Goal: Information Seeking & Learning: Learn about a topic

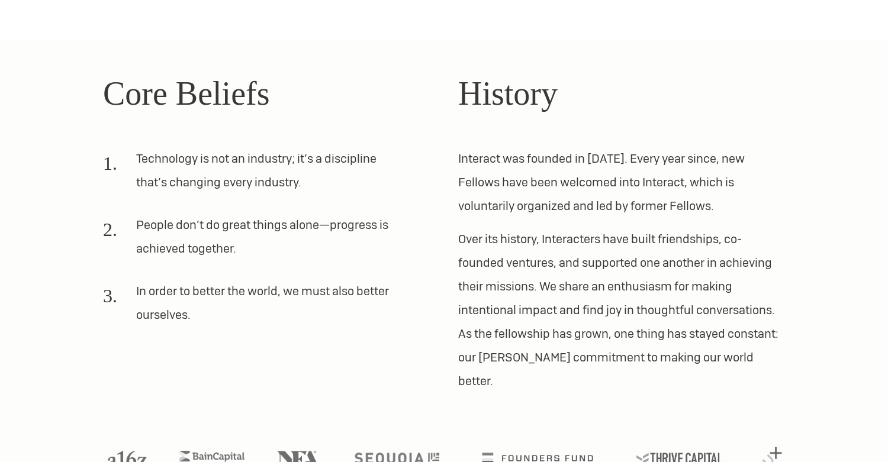
scroll to position [356, 0]
click at [487, 286] on p "Over its history, Interacters have built friendships, co-founded ventures, and …" at bounding box center [621, 310] width 327 height 166
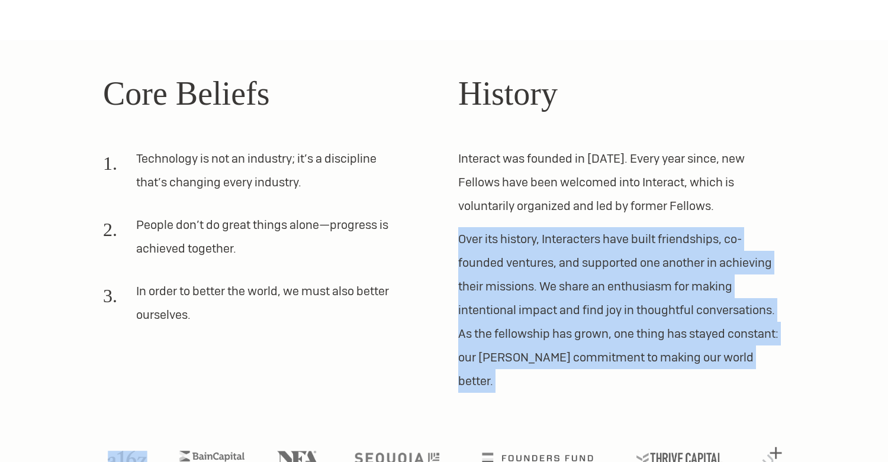
click at [490, 227] on p "Over its history, Interacters have built friendships, co-founded ventures, and …" at bounding box center [621, 310] width 327 height 166
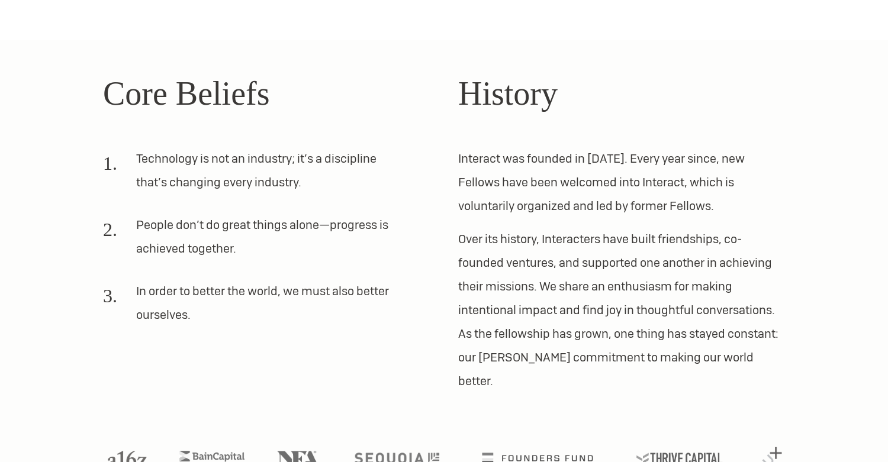
click at [490, 227] on p "Over its history, Interacters have built friendships, co-founded ventures, and …" at bounding box center [621, 310] width 327 height 166
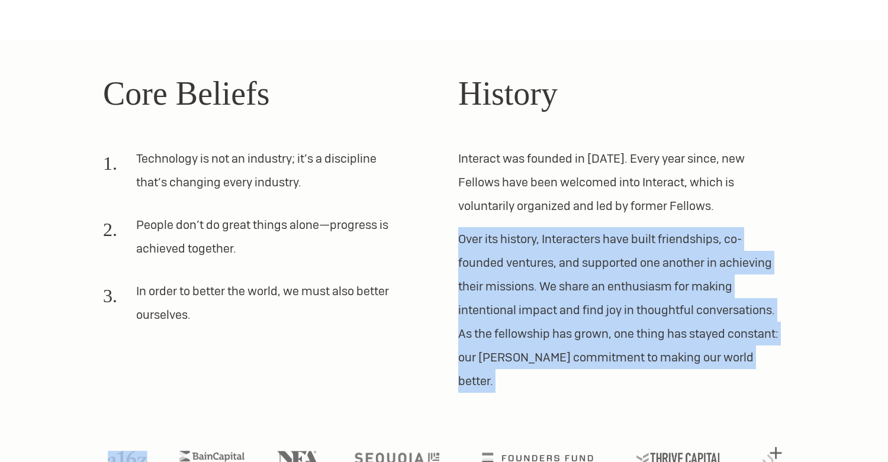
click at [481, 250] on p "Over its history, Interacters have built friendships, co-founded ventures, and …" at bounding box center [621, 310] width 327 height 166
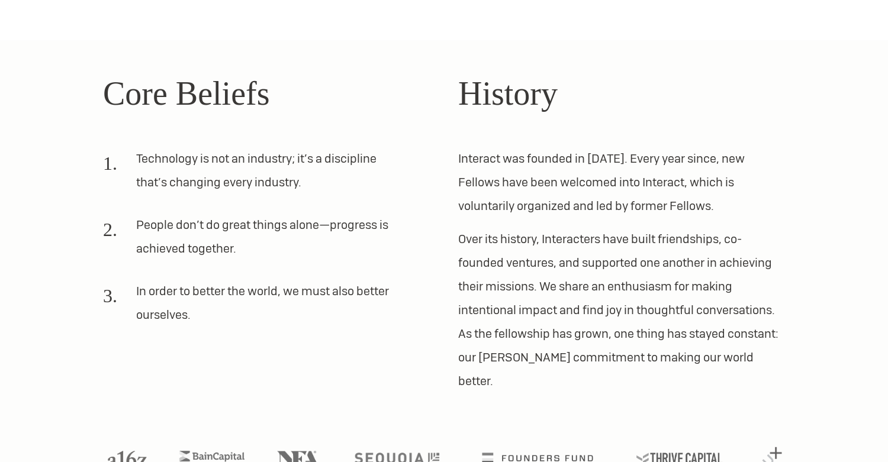
click at [481, 250] on p "Over its history, Interacters have built friendships, co-founded ventures, and …" at bounding box center [621, 310] width 327 height 166
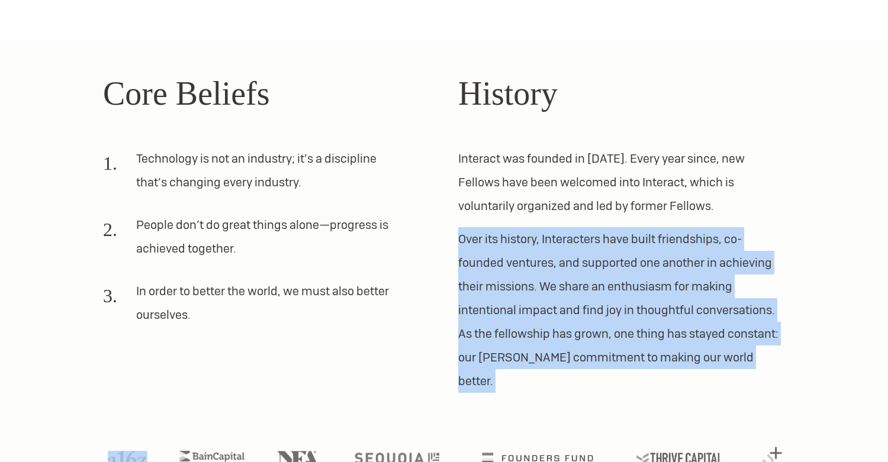
click at [484, 299] on p "Over its history, Interacters have built friendships, co-founded ventures, and …" at bounding box center [621, 310] width 327 height 166
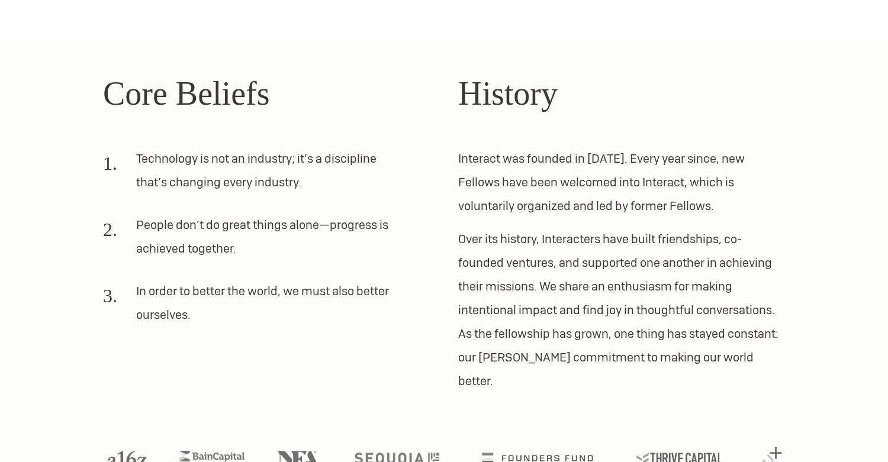
click at [484, 299] on p "Over its history, Interacters have built friendships, co-founded ventures, and …" at bounding box center [621, 310] width 327 height 166
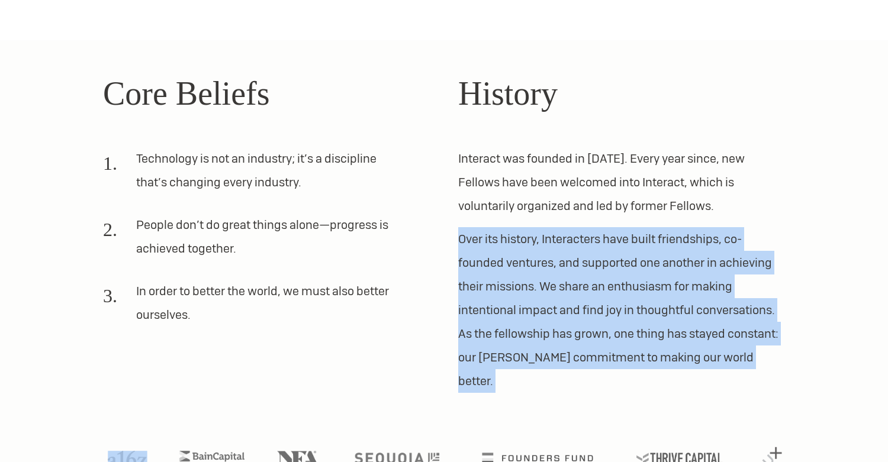
click at [494, 329] on p "Over its history, Interacters have built friendships, co-founded ventures, and …" at bounding box center [621, 310] width 327 height 166
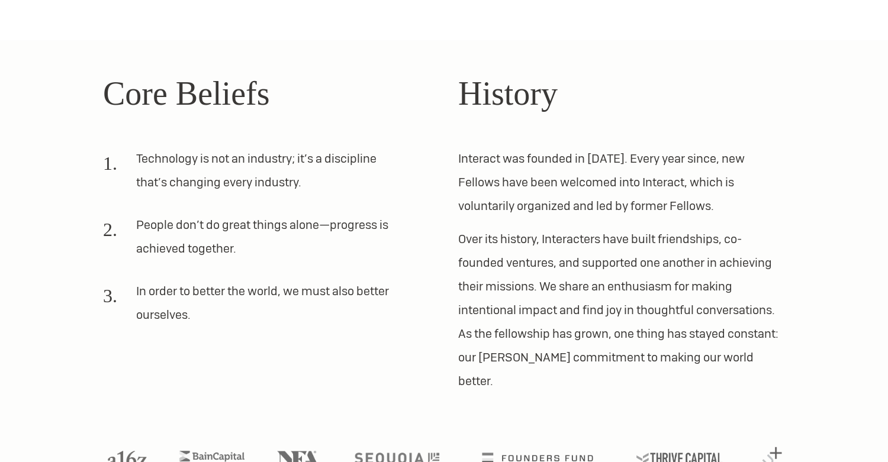
click at [494, 329] on p "Over its history, Interacters have built friendships, co-founded ventures, and …" at bounding box center [621, 310] width 327 height 166
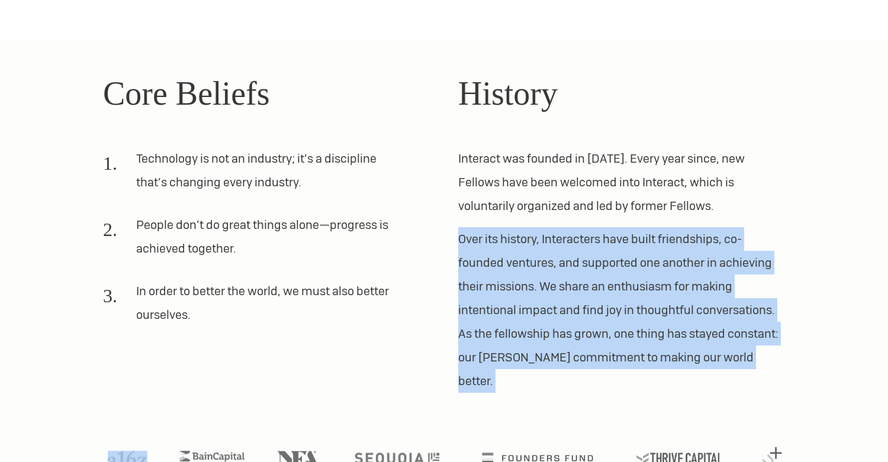
click at [510, 326] on p "Over its history, Interacters have built friendships, co-founded ventures, and …" at bounding box center [621, 310] width 327 height 166
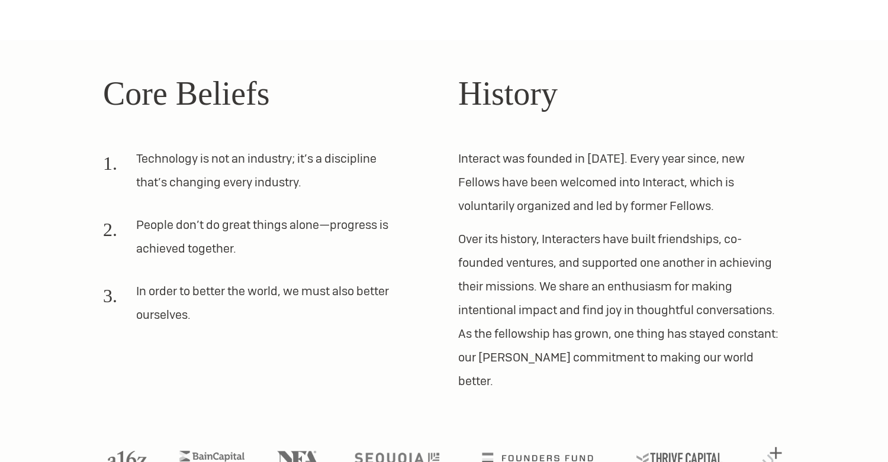
click at [510, 326] on p "Over its history, Interacters have built friendships, co-founded ventures, and …" at bounding box center [621, 310] width 327 height 166
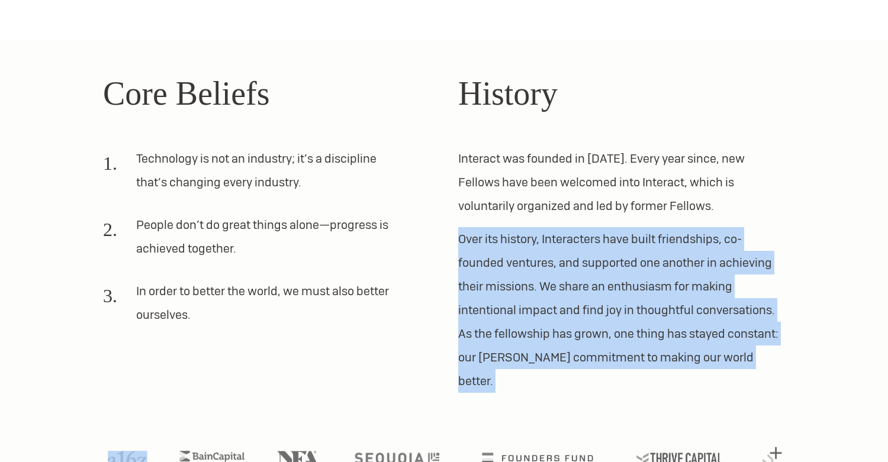
click at [518, 252] on p "Over its history, Interacters have built friendships, co-founded ventures, and …" at bounding box center [621, 310] width 327 height 166
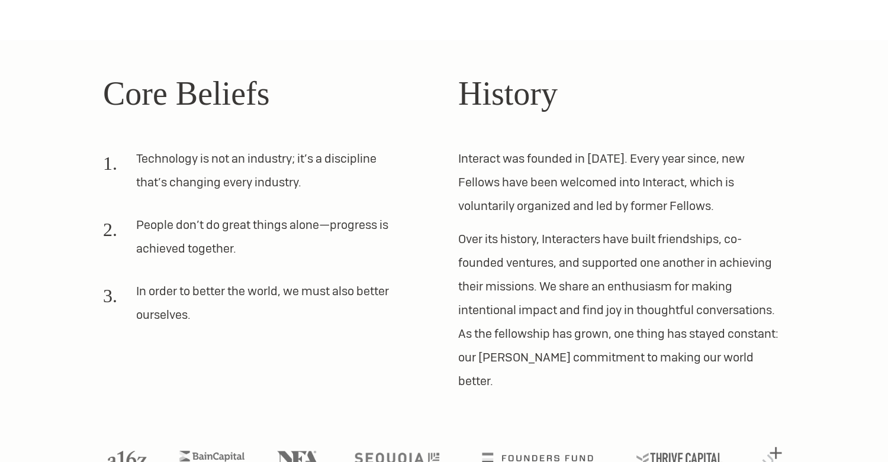
click at [518, 252] on p "Over its history, Interacters have built friendships, co-founded ventures, and …" at bounding box center [621, 310] width 327 height 166
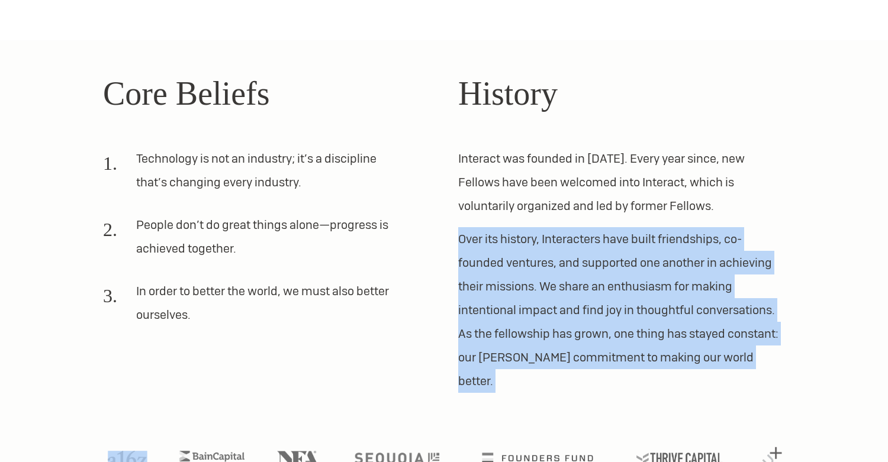
click at [522, 227] on p "Over its history, Interacters have built friendships, co-founded ventures, and …" at bounding box center [621, 310] width 327 height 166
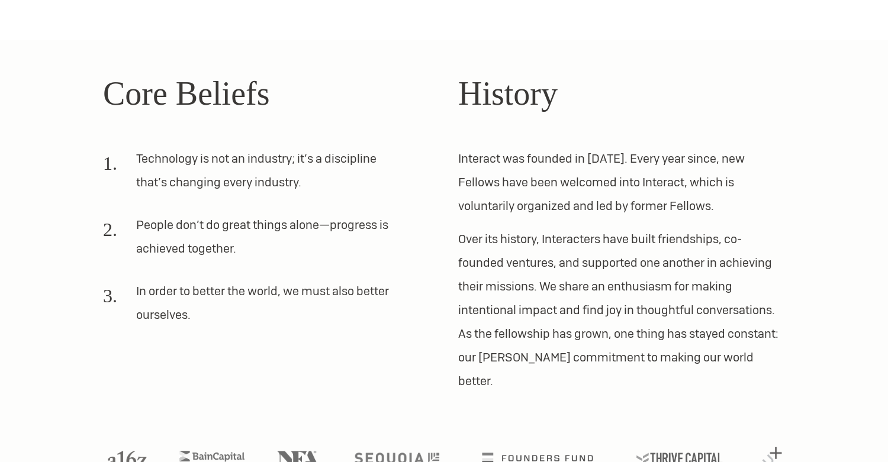
click at [522, 227] on p "Over its history, Interacters have built friendships, co-founded ventures, and …" at bounding box center [621, 310] width 327 height 166
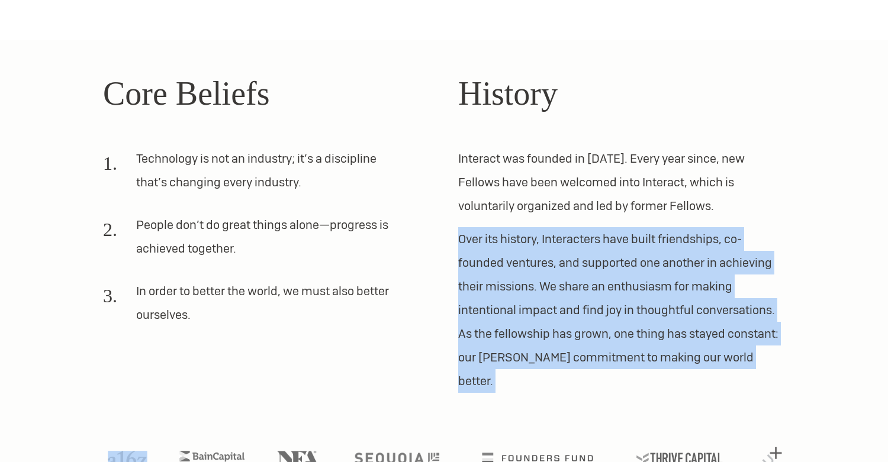
click at [519, 311] on p "Over its history, Interacters have built friendships, co-founded ventures, and …" at bounding box center [621, 310] width 327 height 166
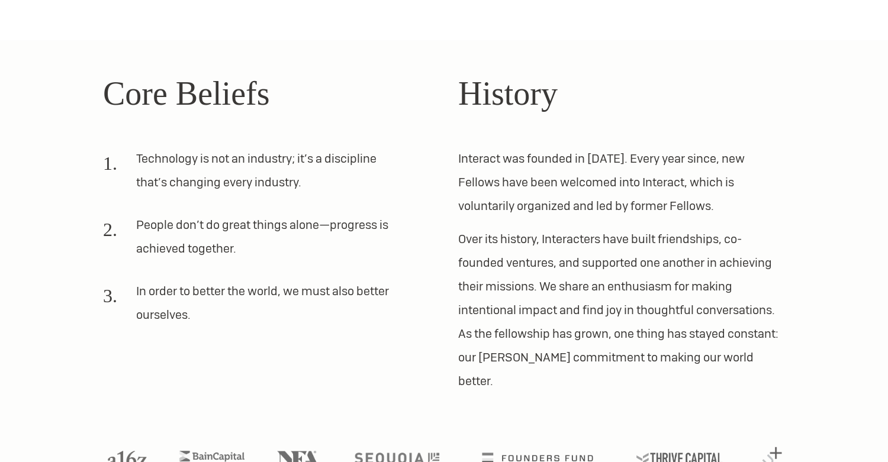
click at [519, 311] on p "Over its history, Interacters have built friendships, co-founded ventures, and …" at bounding box center [621, 310] width 327 height 166
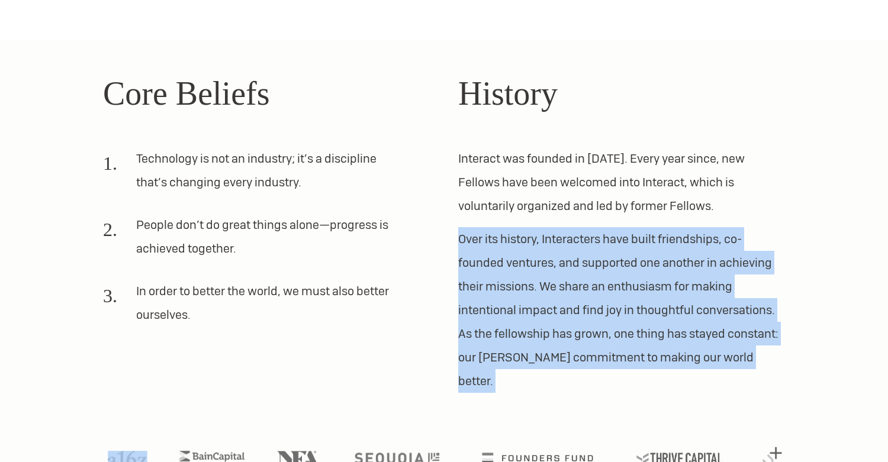
click at [513, 342] on p "Over its history, Interacters have built friendships, co-founded ventures, and …" at bounding box center [621, 310] width 327 height 166
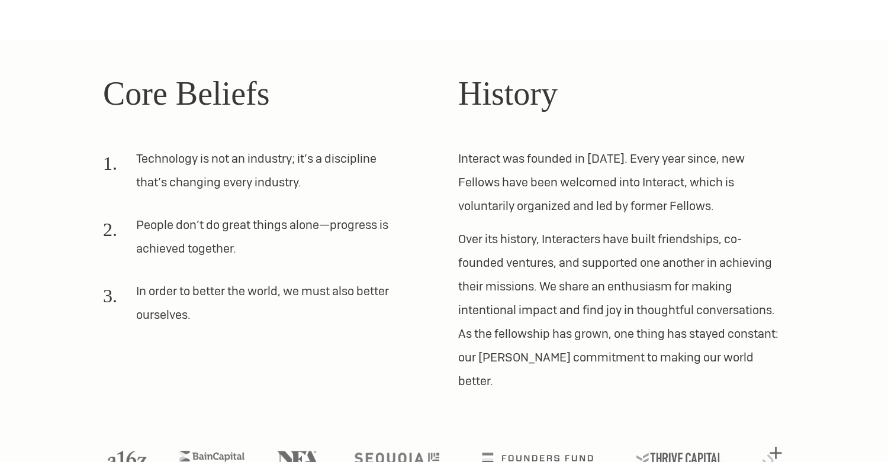
click at [513, 342] on p "Over its history, Interacters have built friendships, co-founded ventures, and …" at bounding box center [621, 310] width 327 height 166
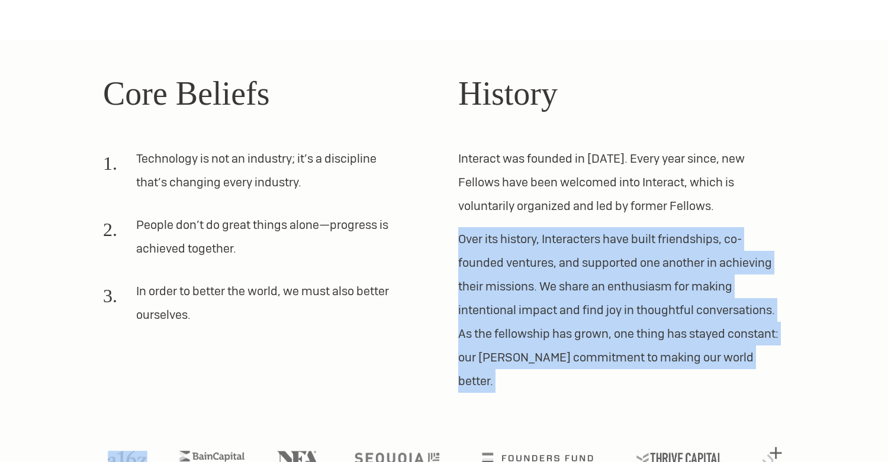
click at [512, 393] on div at bounding box center [444, 437] width 711 height 89
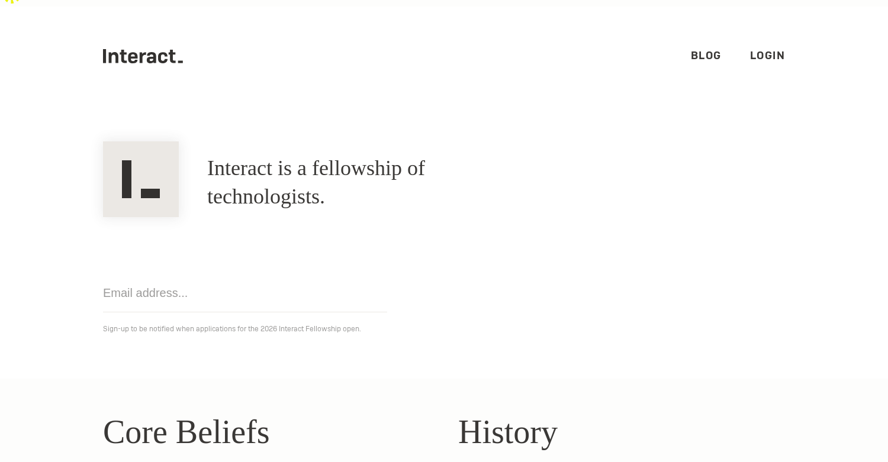
scroll to position [0, 0]
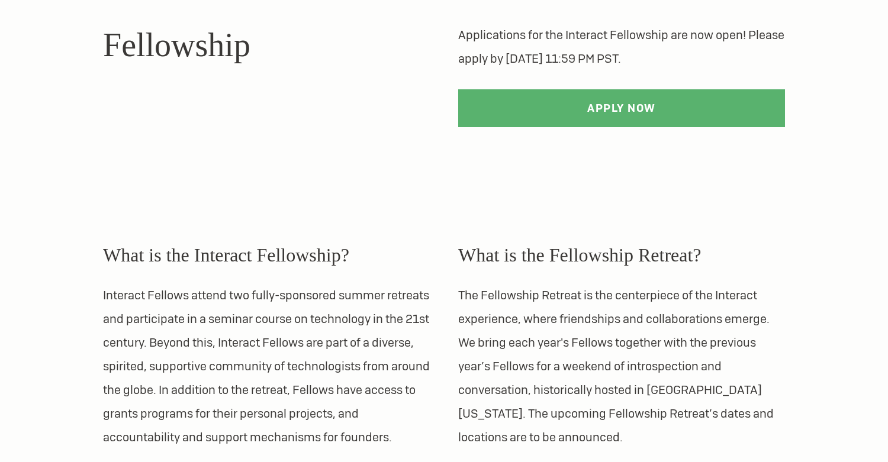
scroll to position [108, 0]
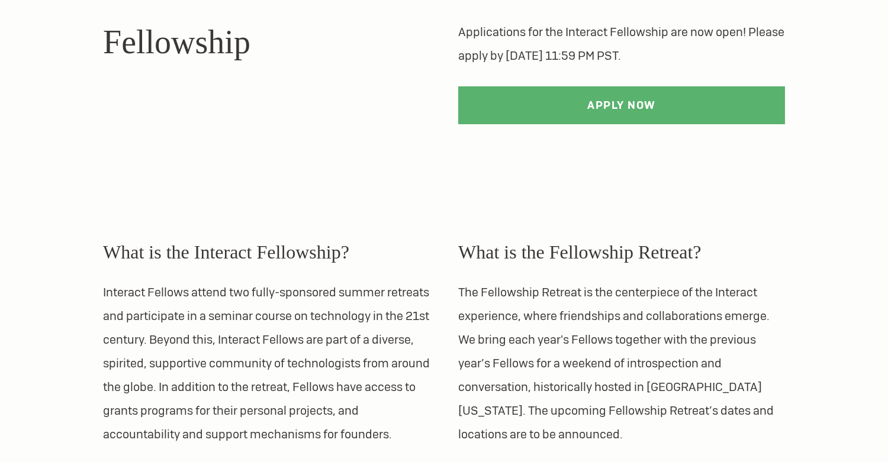
click at [327, 304] on p "Interact Fellows attend two fully-sponsored summer retreats and participate in …" at bounding box center [266, 364] width 327 height 166
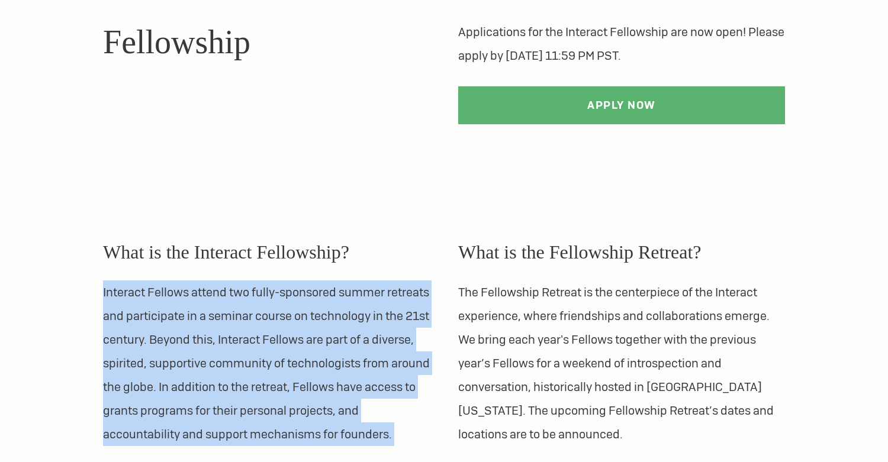
click at [490, 356] on p "The Fellowship Retreat is the centerpiece of the Interact experience, where fri…" at bounding box center [621, 364] width 327 height 166
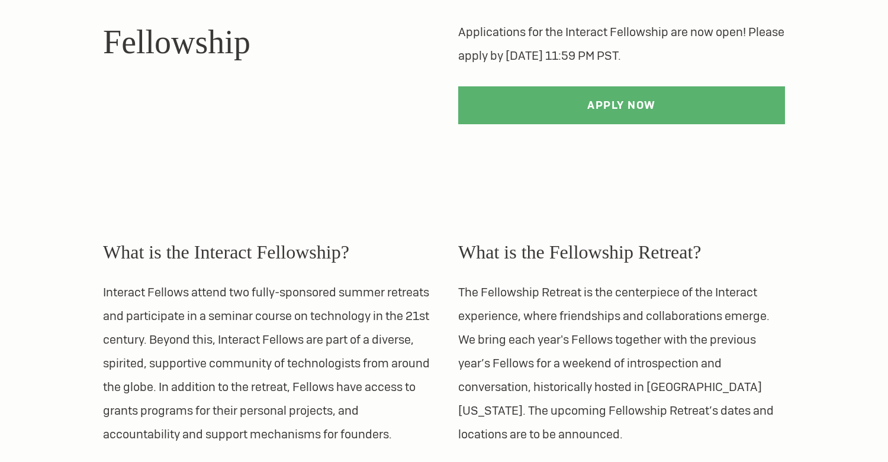
click at [490, 356] on p "The Fellowship Retreat is the centerpiece of the Interact experience, where fri…" at bounding box center [621, 364] width 327 height 166
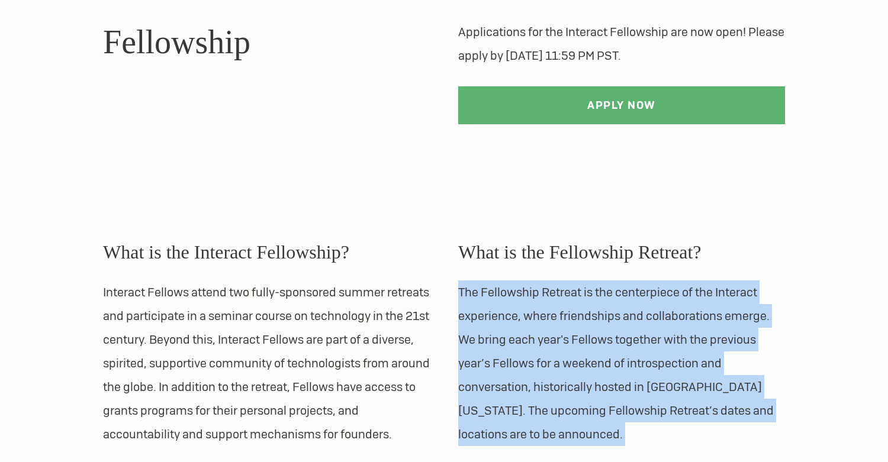
click at [521, 393] on p "The Fellowship Retreat is the centerpiece of the Interact experience, where fri…" at bounding box center [621, 364] width 327 height 166
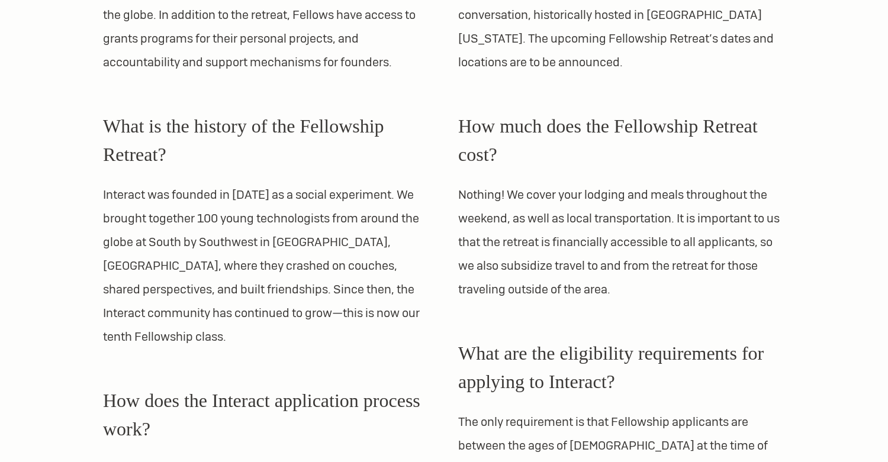
scroll to position [519, 0]
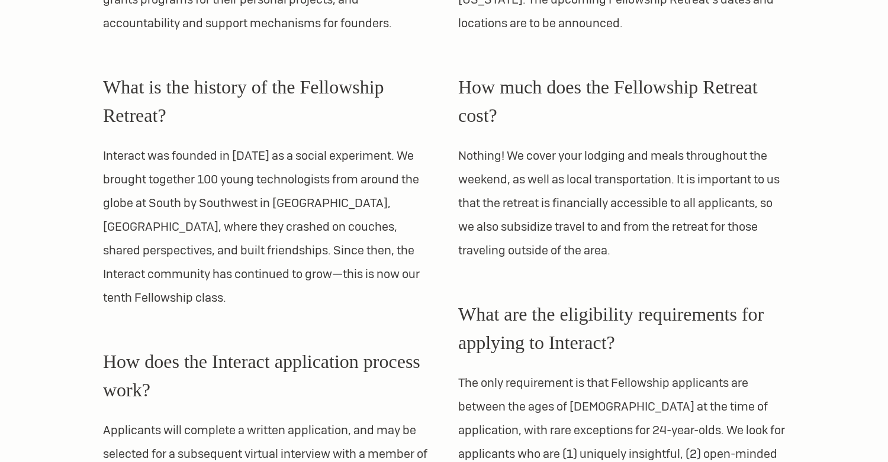
click at [506, 179] on p "Nothing! We cover your lodging and meals throughout the weekend, as well as loc…" at bounding box center [621, 203] width 327 height 118
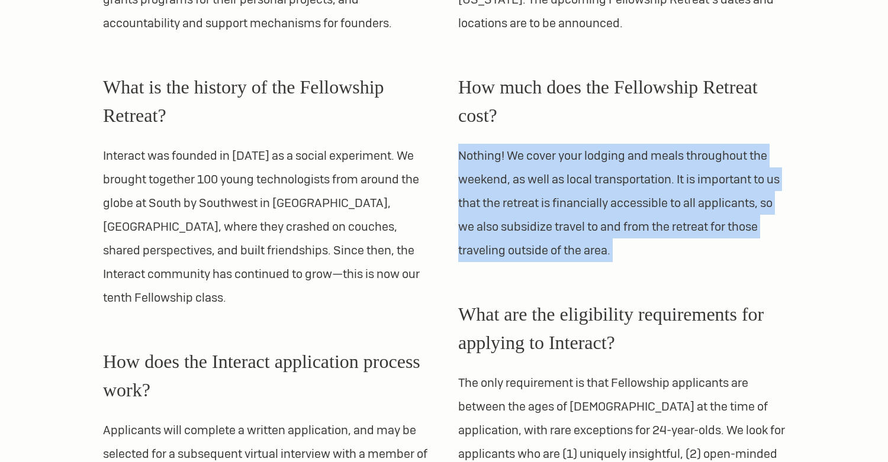
click at [375, 225] on p "Interact was founded in [DATE] as a social experiment. We brought together 100 …" at bounding box center [266, 227] width 327 height 166
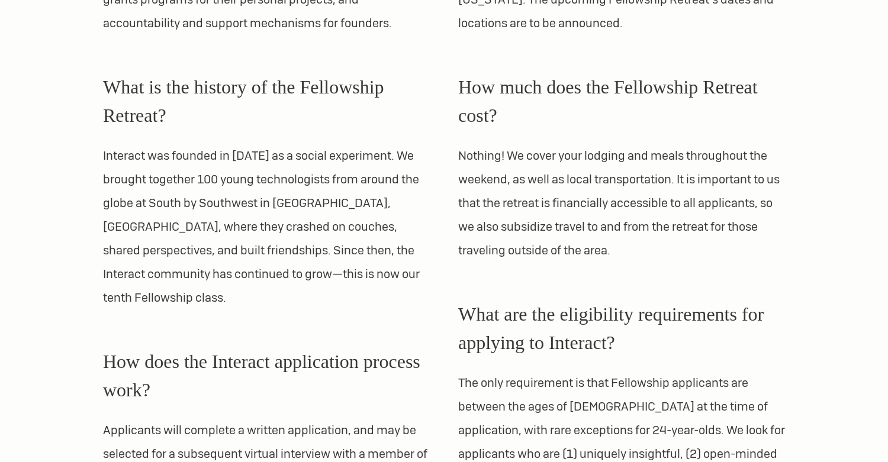
click at [375, 225] on p "Interact was founded in [DATE] as a social experiment. We brought together 100 …" at bounding box center [266, 227] width 327 height 166
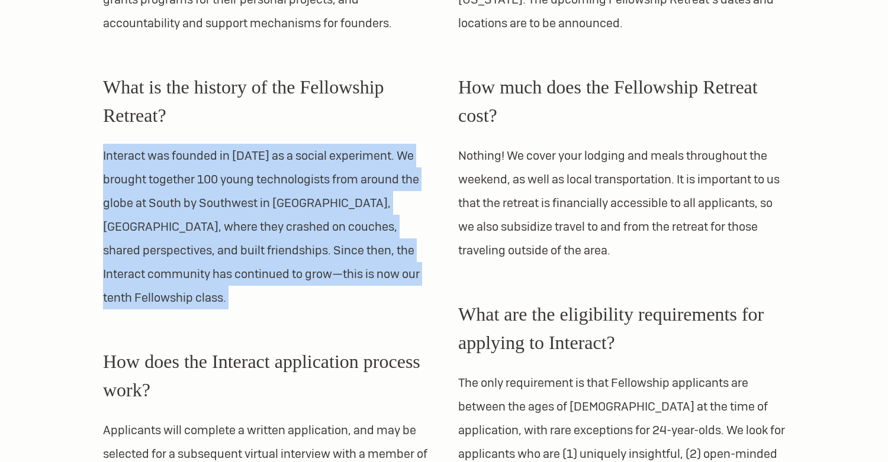
click at [415, 272] on p "Interact was founded in [DATE] as a social experiment. We brought together 100 …" at bounding box center [266, 227] width 327 height 166
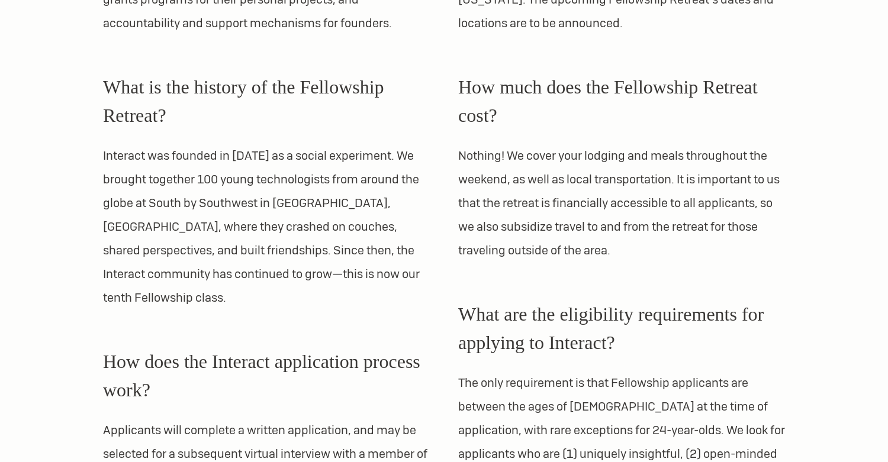
click at [415, 272] on p "Interact was founded in [DATE] as a social experiment. We brought together 100 …" at bounding box center [266, 227] width 327 height 166
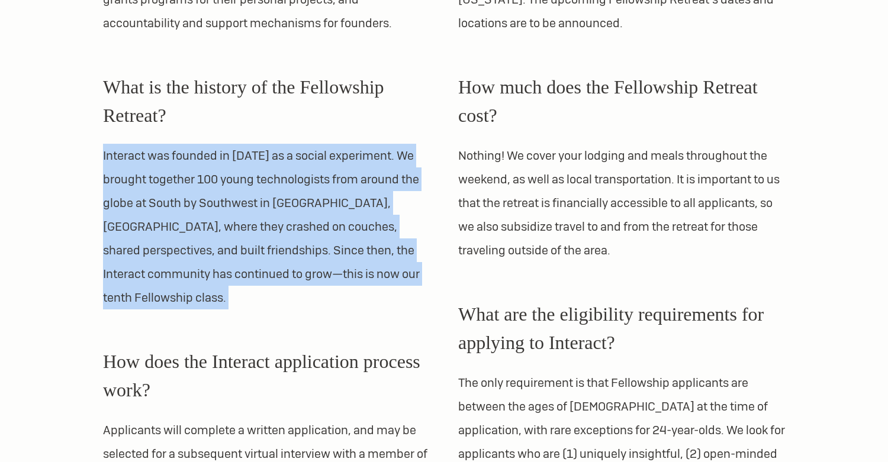
click at [425, 216] on p "Interact was founded in [DATE] as a social experiment. We brought together 100 …" at bounding box center [266, 227] width 327 height 166
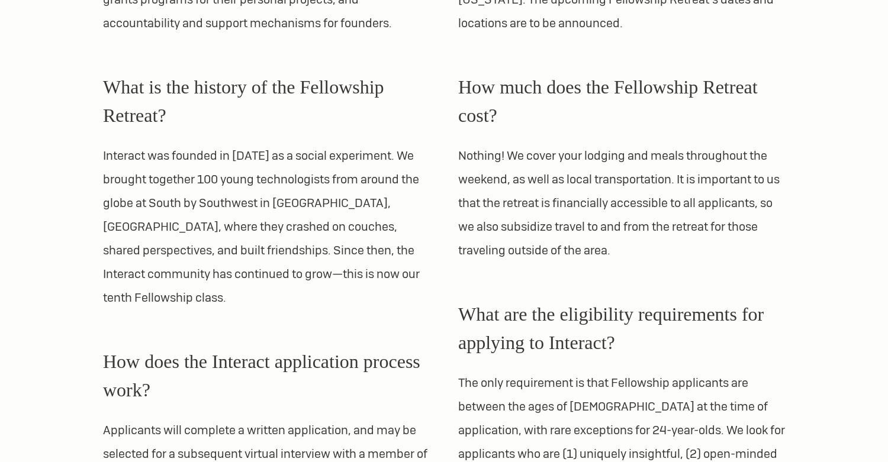
click at [425, 216] on p "Interact was founded in [DATE] as a social experiment. We brought together 100 …" at bounding box center [266, 227] width 327 height 166
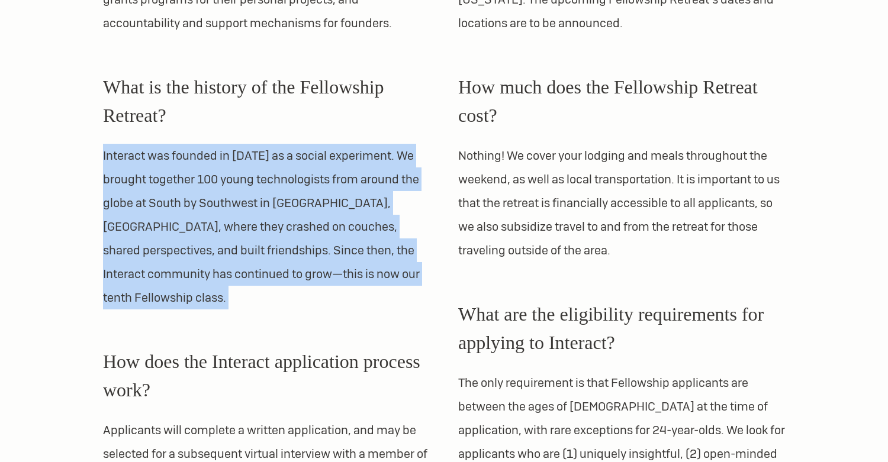
click at [519, 242] on p "Nothing! We cover your lodging and meals throughout the weekend, as well as loc…" at bounding box center [621, 203] width 327 height 118
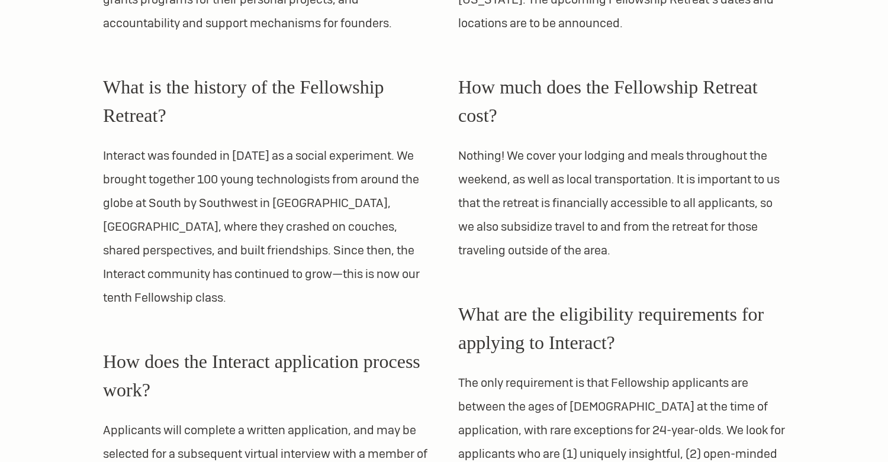
click at [519, 242] on p "Nothing! We cover your lodging and meals throughout the weekend, as well as loc…" at bounding box center [621, 203] width 327 height 118
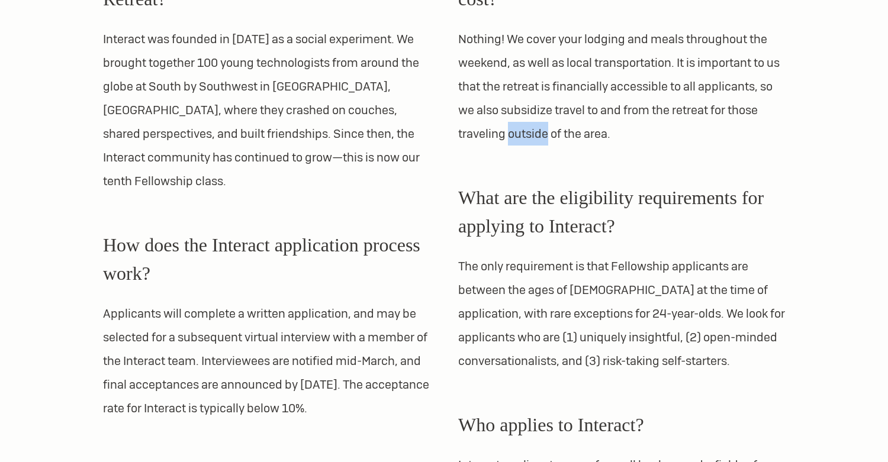
scroll to position [640, 0]
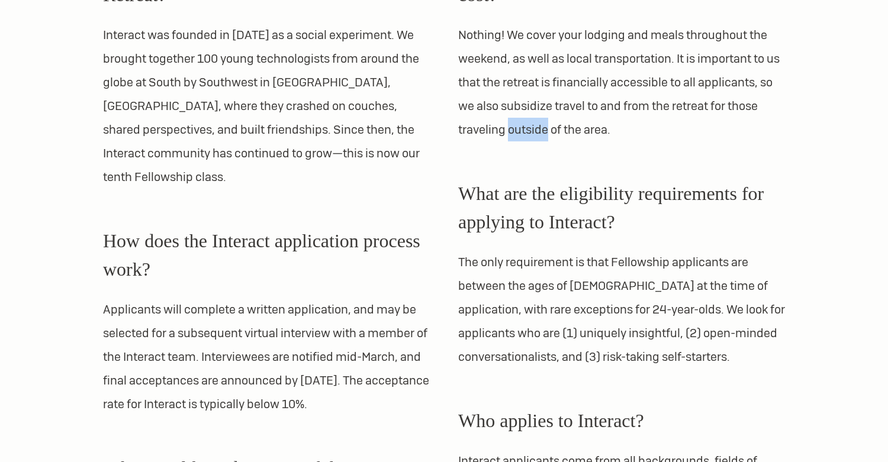
click at [517, 286] on p "The only requirement is that Fellowship applicants are between the ages of [DEM…" at bounding box center [621, 309] width 327 height 118
click at [523, 343] on p "The only requirement is that Fellowship applicants are between the ages of [DEM…" at bounding box center [621, 309] width 327 height 118
click at [528, 314] on p "The only requirement is that Fellowship applicants are between the ages of [DEM…" at bounding box center [621, 309] width 327 height 118
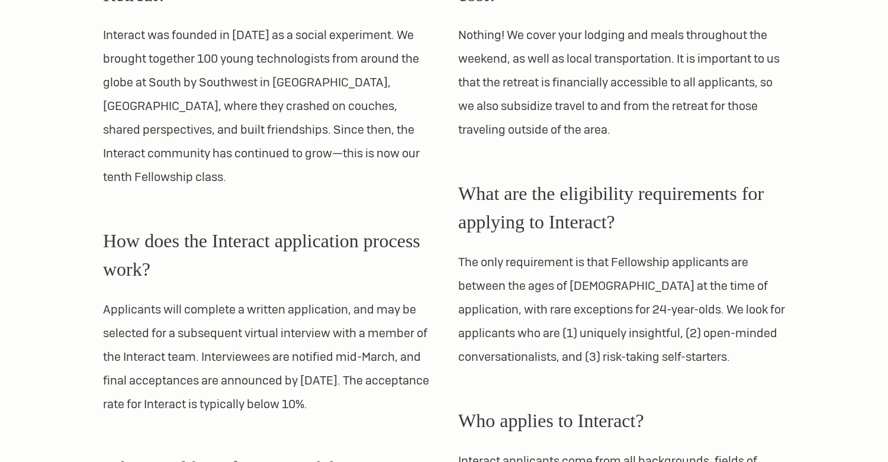
click at [528, 314] on p "The only requirement is that Fellowship applicants are between the ages of [DEM…" at bounding box center [621, 309] width 327 height 118
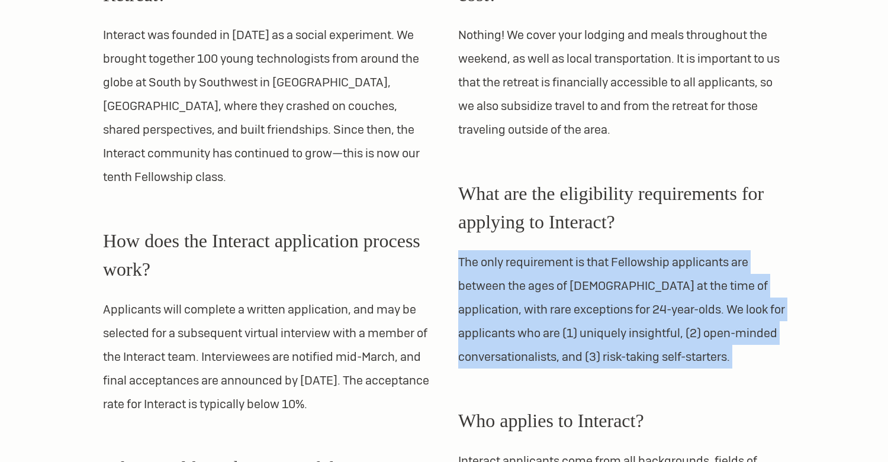
click at [528, 360] on p "The only requirement is that Fellowship applicants are between the ages of [DEM…" at bounding box center [621, 309] width 327 height 118
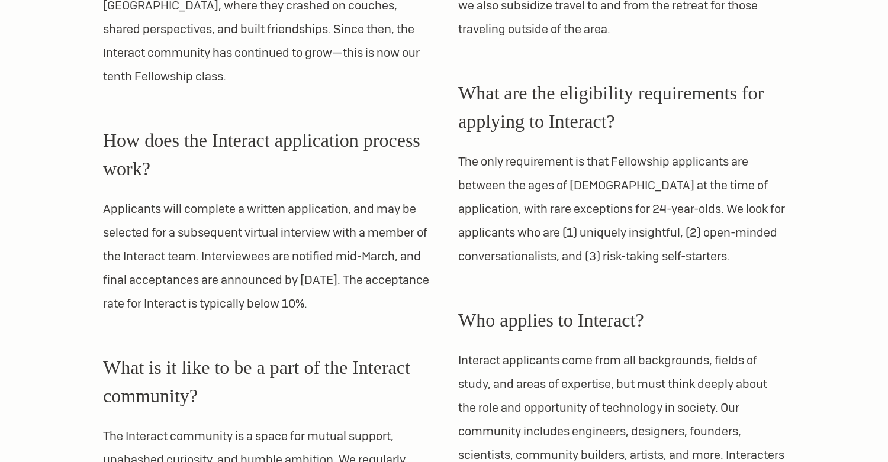
scroll to position [768, 0]
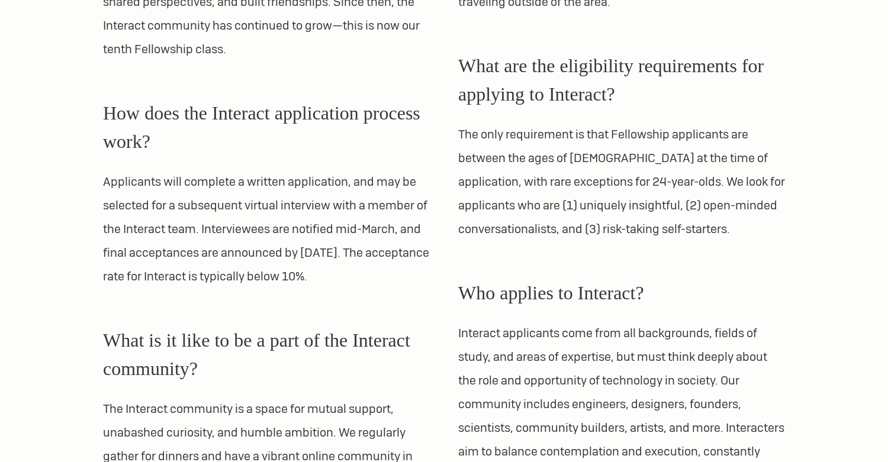
click at [528, 360] on p "Interact applicants come from all backgrounds, fields of study, and areas of ex…" at bounding box center [621, 405] width 327 height 166
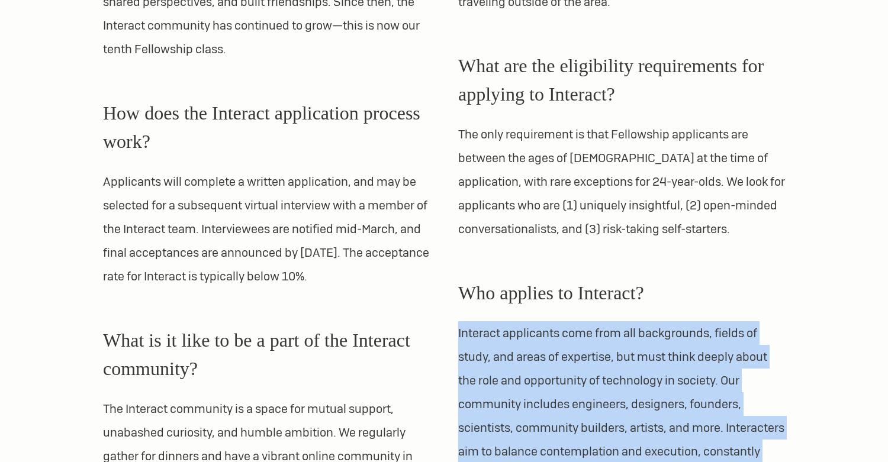
click at [338, 232] on p "Applicants will complete a written application, and may be selected for a subse…" at bounding box center [266, 229] width 327 height 118
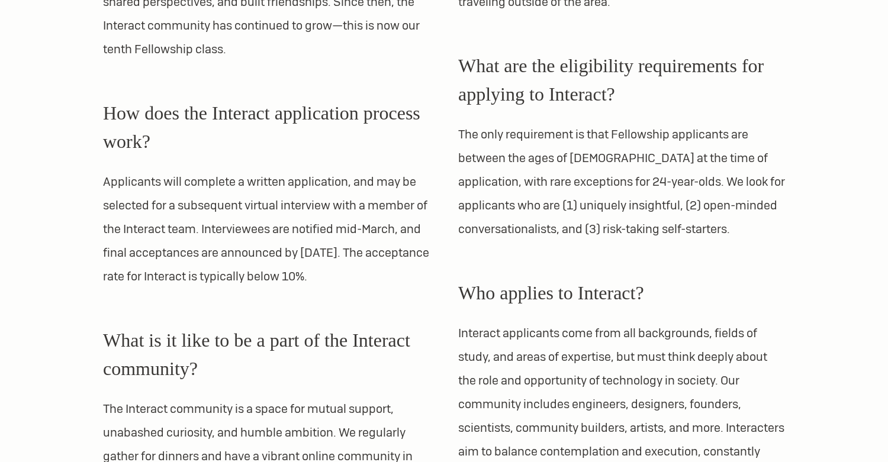
click at [338, 232] on p "Applicants will complete a written application, and may be selected for a subse…" at bounding box center [266, 229] width 327 height 118
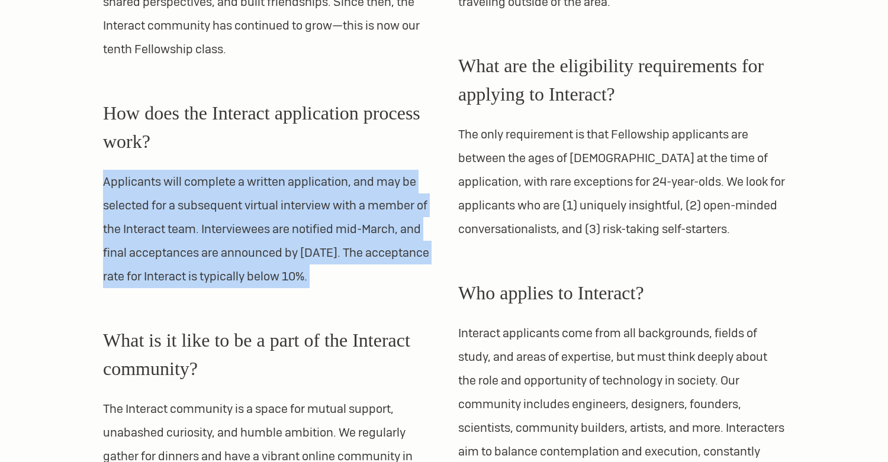
click at [372, 361] on div "What is it like to be a part of the Interact community? The Interact community …" at bounding box center [266, 432] width 327 height 213
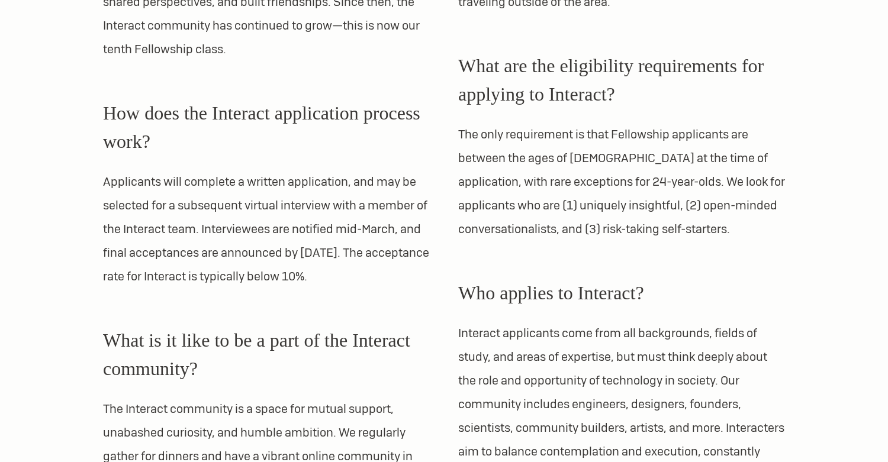
click at [372, 361] on div "What is it like to be a part of the Interact community? The Interact community …" at bounding box center [266, 432] width 327 height 213
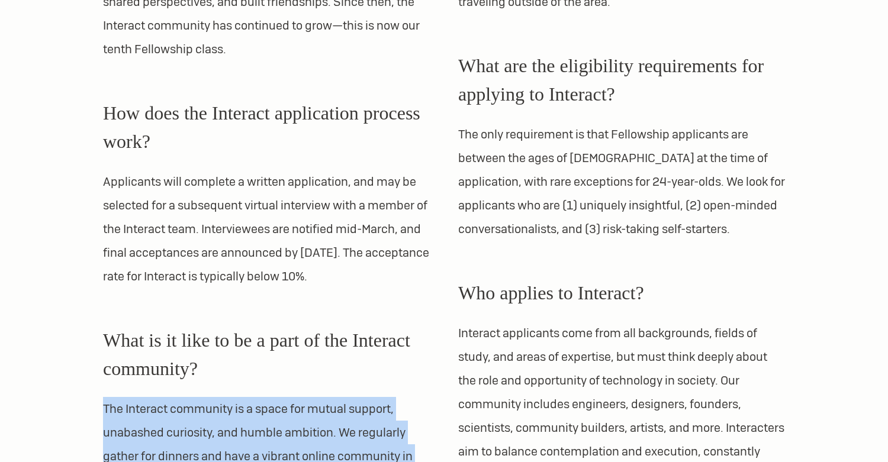
click at [387, 397] on p "The Interact community is a space for mutual support, unabashed curiosity, and …" at bounding box center [266, 468] width 327 height 142
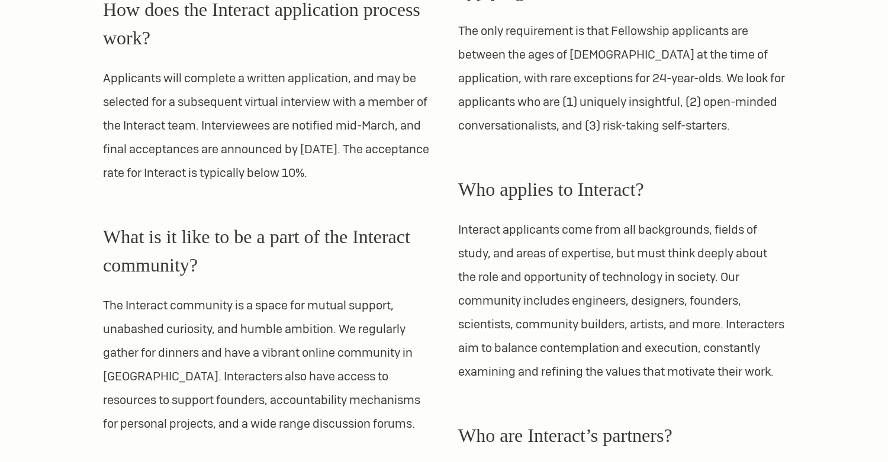
scroll to position [907, 0]
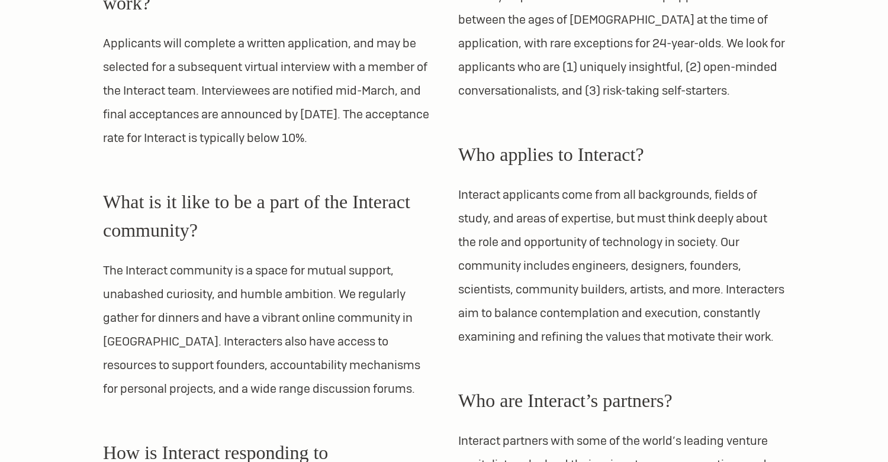
click at [387, 384] on div "What is the Interact Fellowship? Interact Fellows attend two fully-sponsored su…" at bounding box center [266, 45] width 327 height 1213
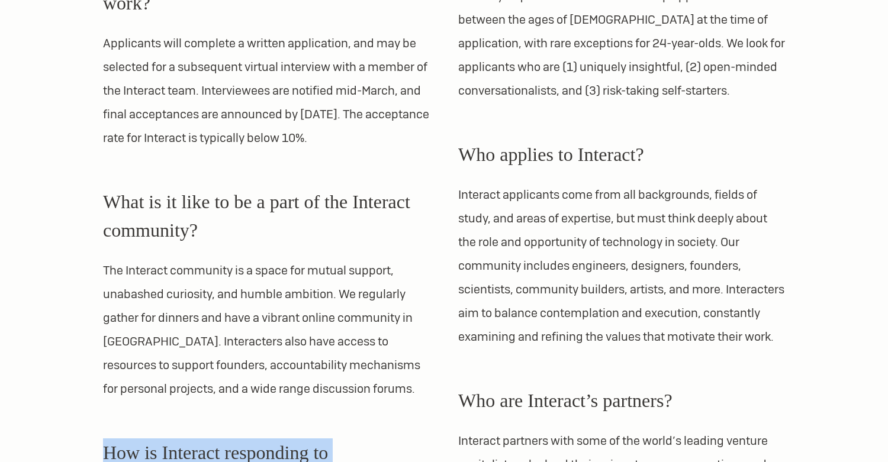
click at [407, 351] on p "The Interact community is a space for mutual support, unabashed curiosity, and …" at bounding box center [266, 330] width 327 height 142
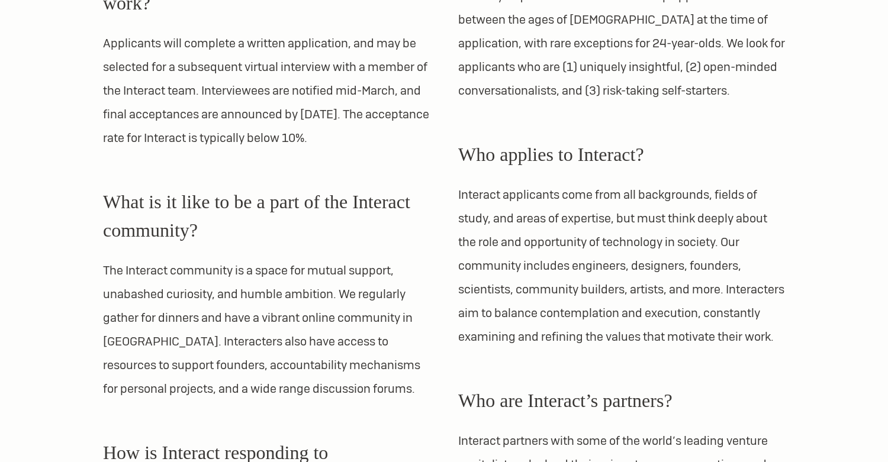
click at [407, 351] on p "The Interact community is a space for mutual support, unabashed curiosity, and …" at bounding box center [266, 330] width 327 height 142
click at [407, 377] on div "What is the Interact Fellowship? Interact Fellows attend two fully-sponsored su…" at bounding box center [266, 45] width 327 height 1213
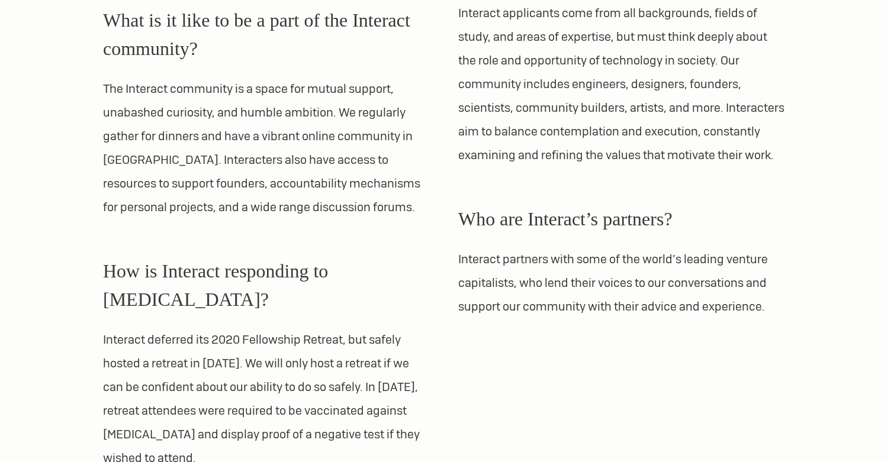
scroll to position [1216, 0]
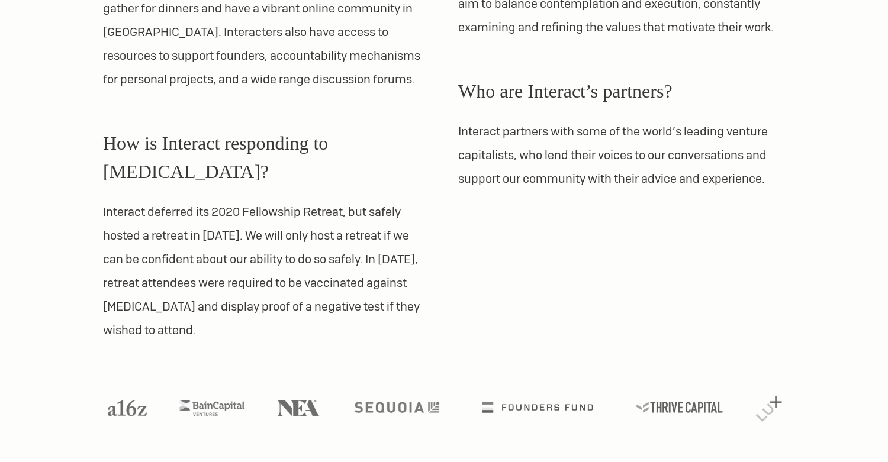
click at [419, 220] on p "Interact deferred its 2020 Fellowship Retreat, but safely hosted a retreat in […" at bounding box center [266, 271] width 327 height 142
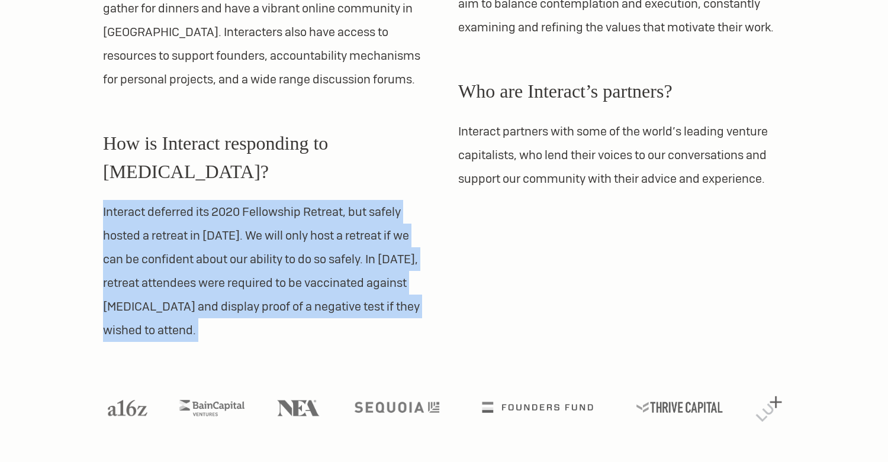
click at [459, 191] on p "Interact partners with some of the world’s leading venture capitalists, who len…" at bounding box center [621, 155] width 327 height 71
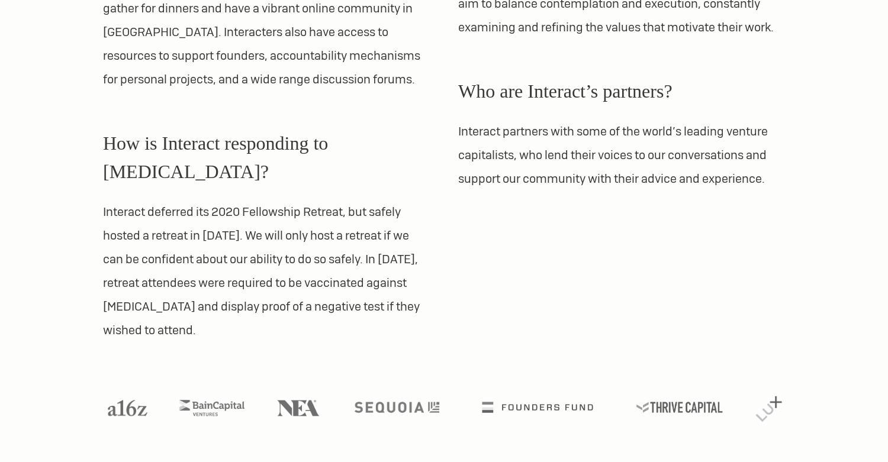
click at [459, 191] on p "Interact partners with some of the world’s leading venture capitalists, who len…" at bounding box center [621, 155] width 327 height 71
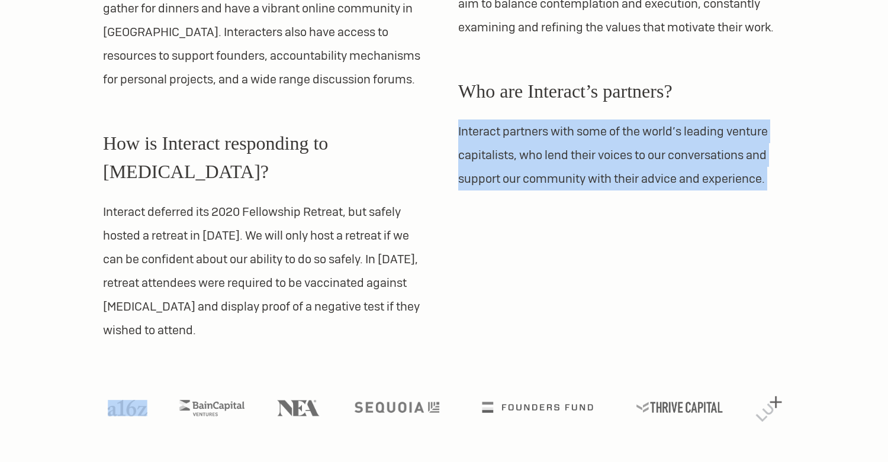
click at [452, 342] on div at bounding box center [444, 386] width 711 height 89
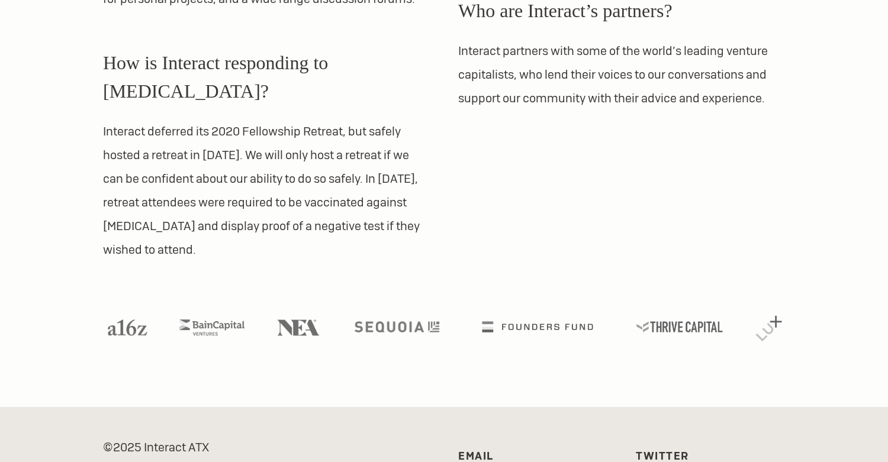
scroll to position [1301, 0]
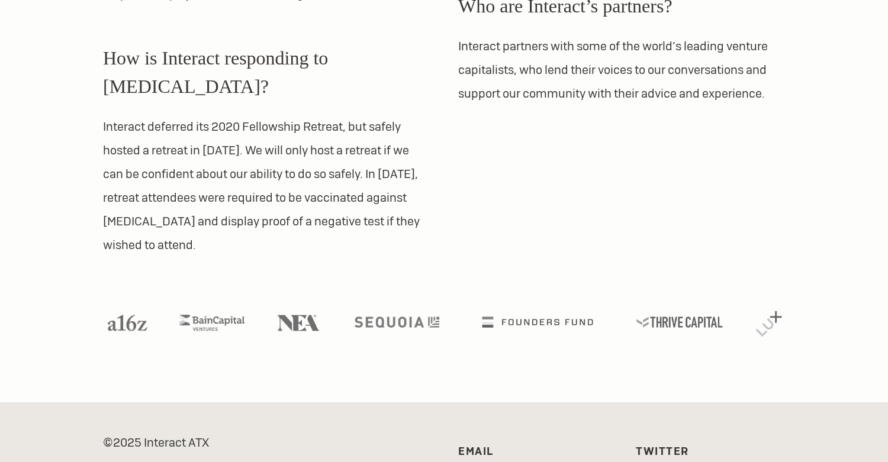
click at [452, 314] on ul at bounding box center [444, 330] width 701 height 32
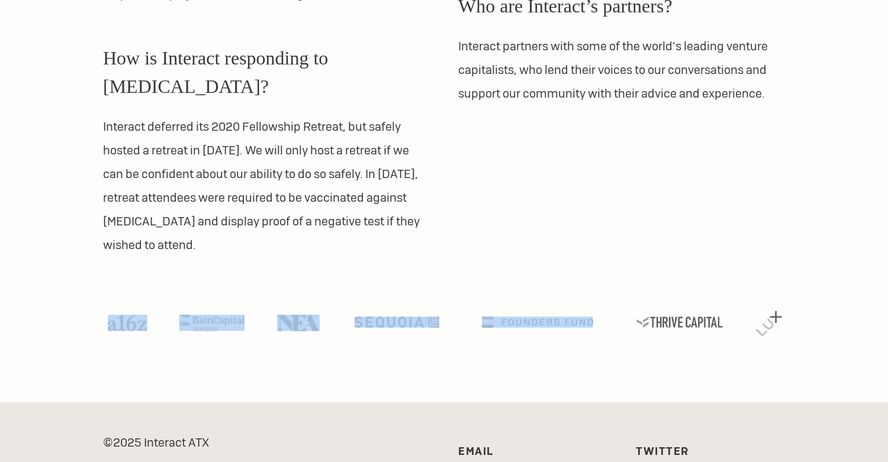
click at [452, 314] on ul at bounding box center [444, 330] width 701 height 32
